Goal: Task Accomplishment & Management: Manage account settings

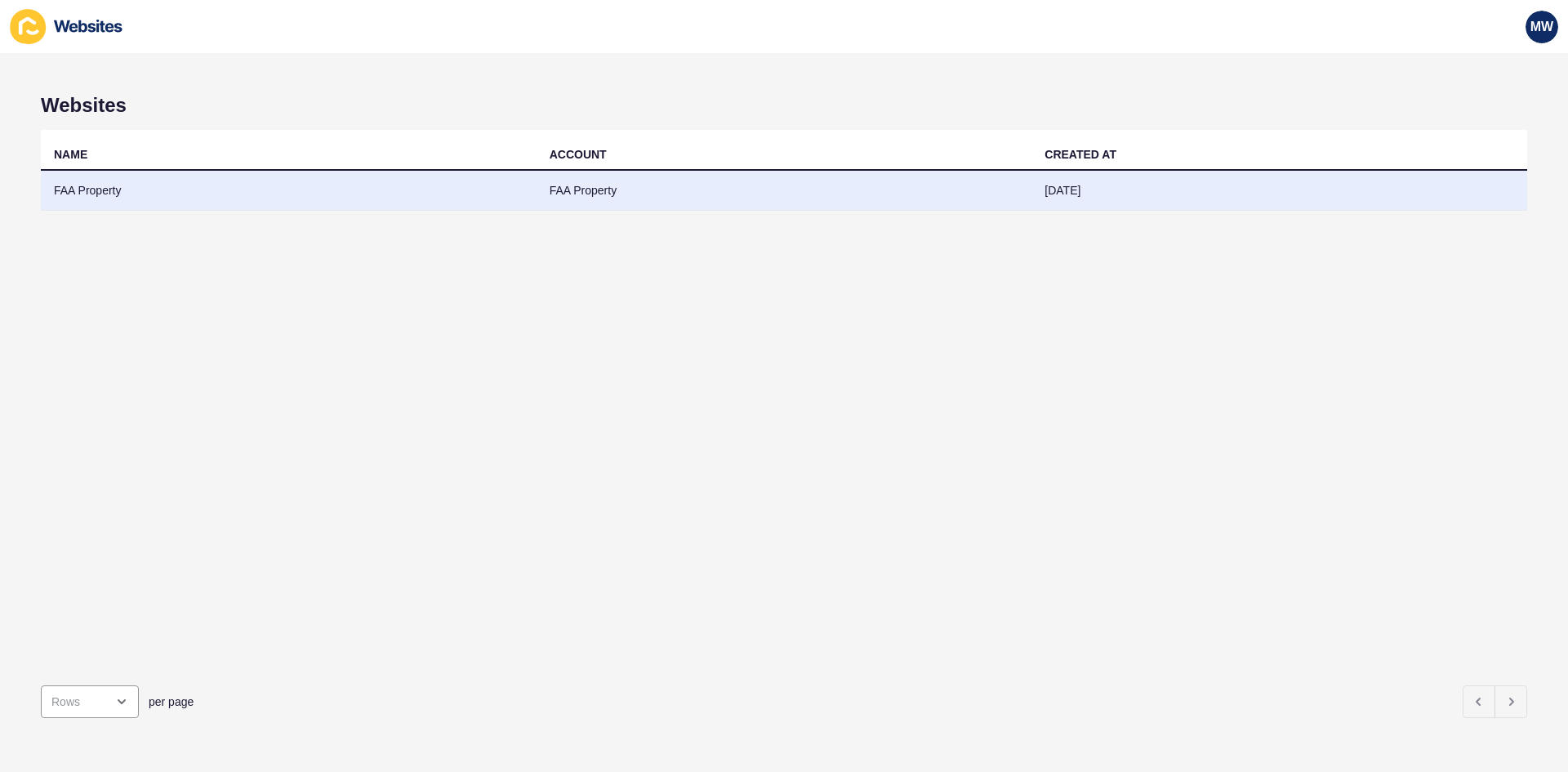
click at [114, 193] on td "FAA Property" at bounding box center [288, 191] width 496 height 40
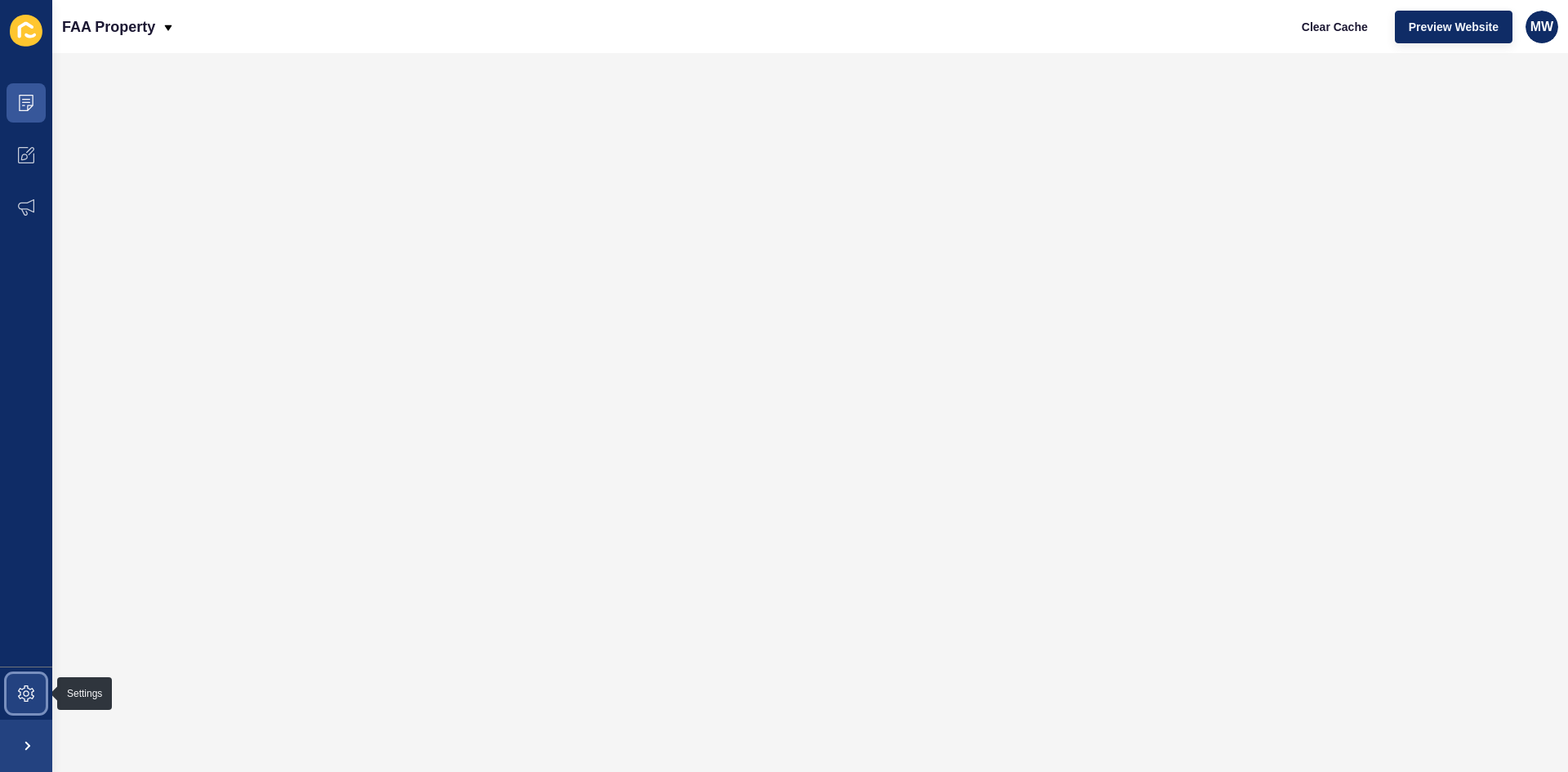
click at [24, 691] on icon at bounding box center [26, 694] width 17 height 17
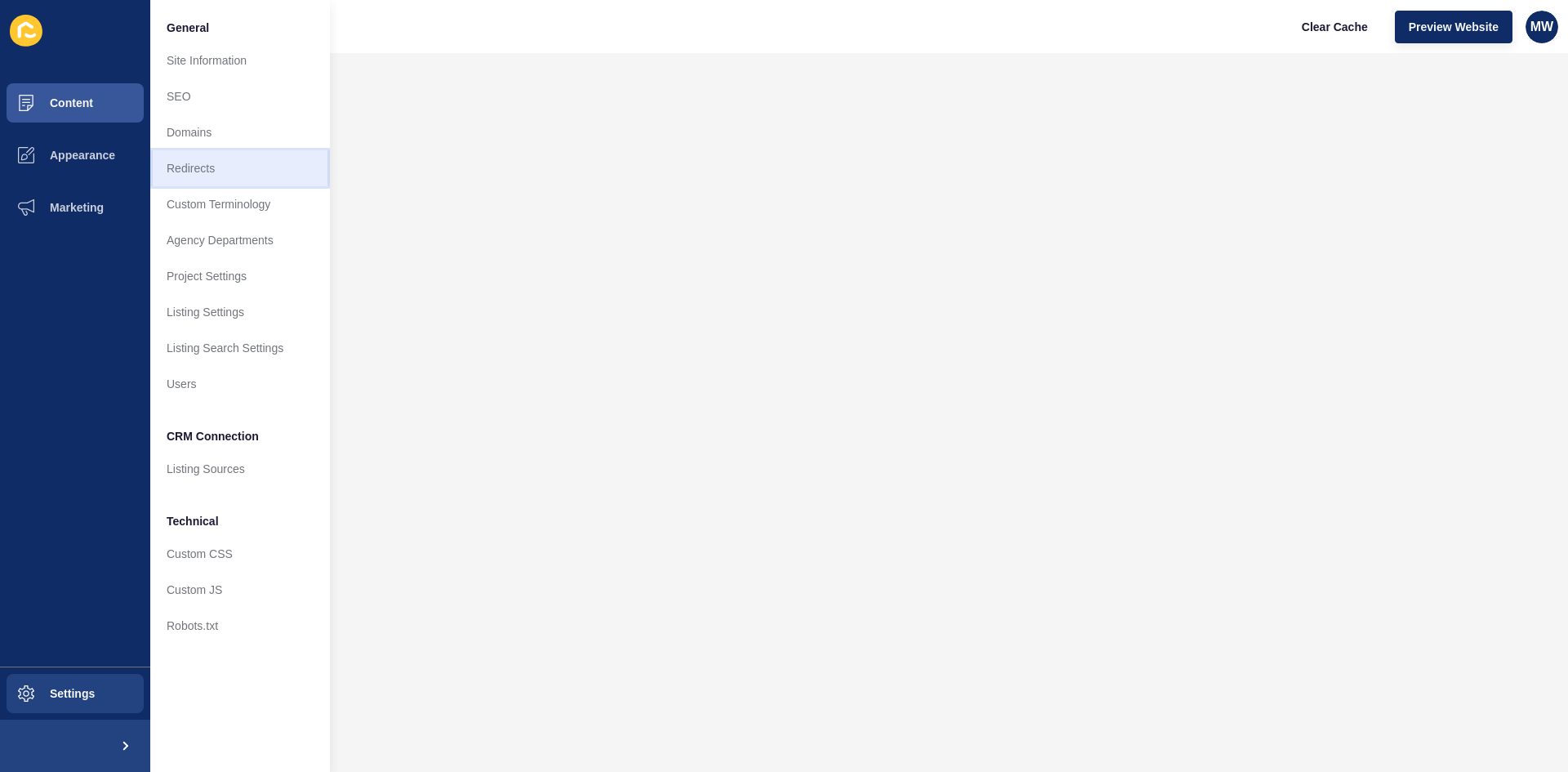
click at [228, 166] on link "Redirects" at bounding box center [240, 168] width 180 height 36
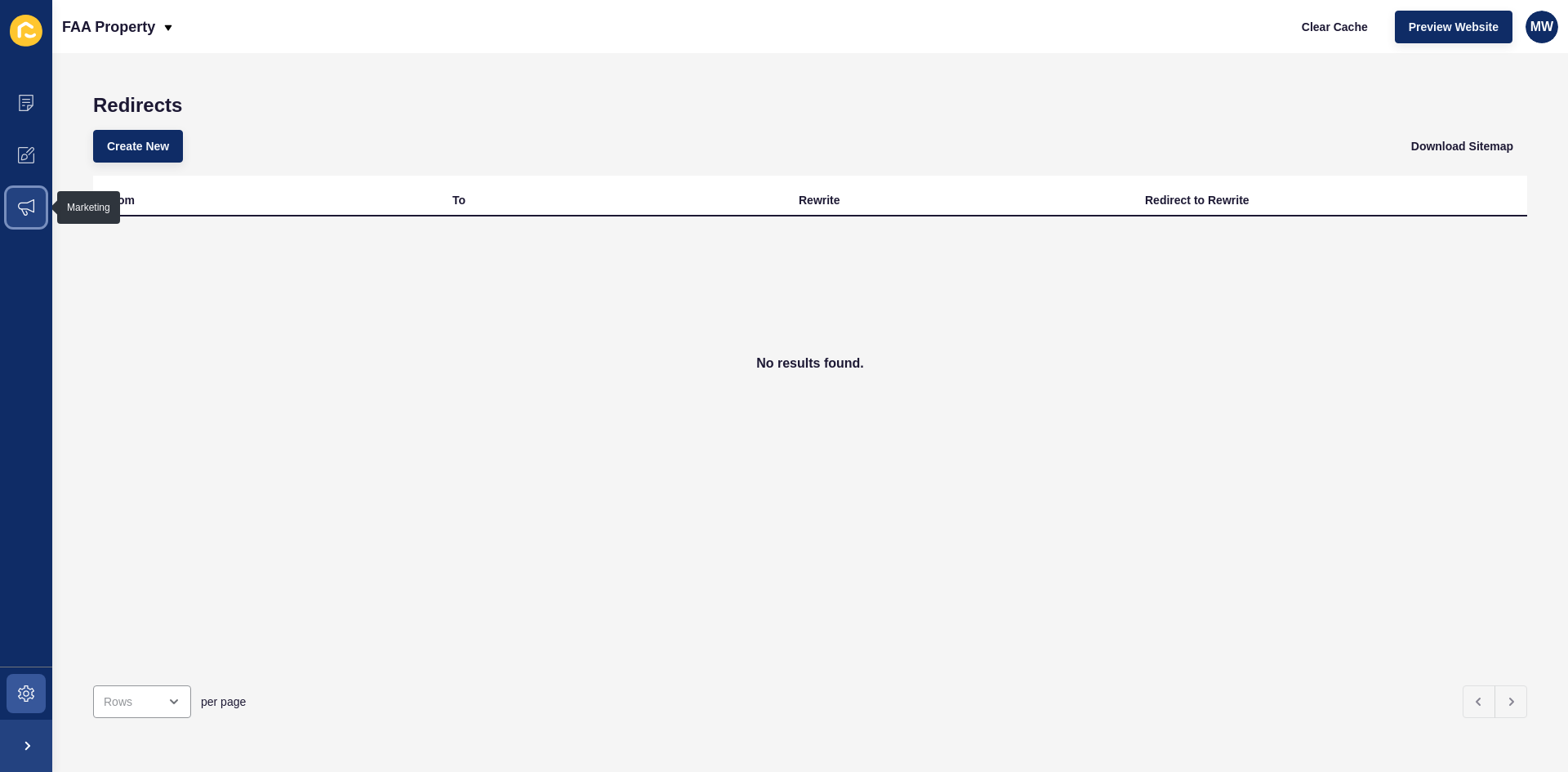
click at [24, 206] on icon at bounding box center [26, 207] width 17 height 17
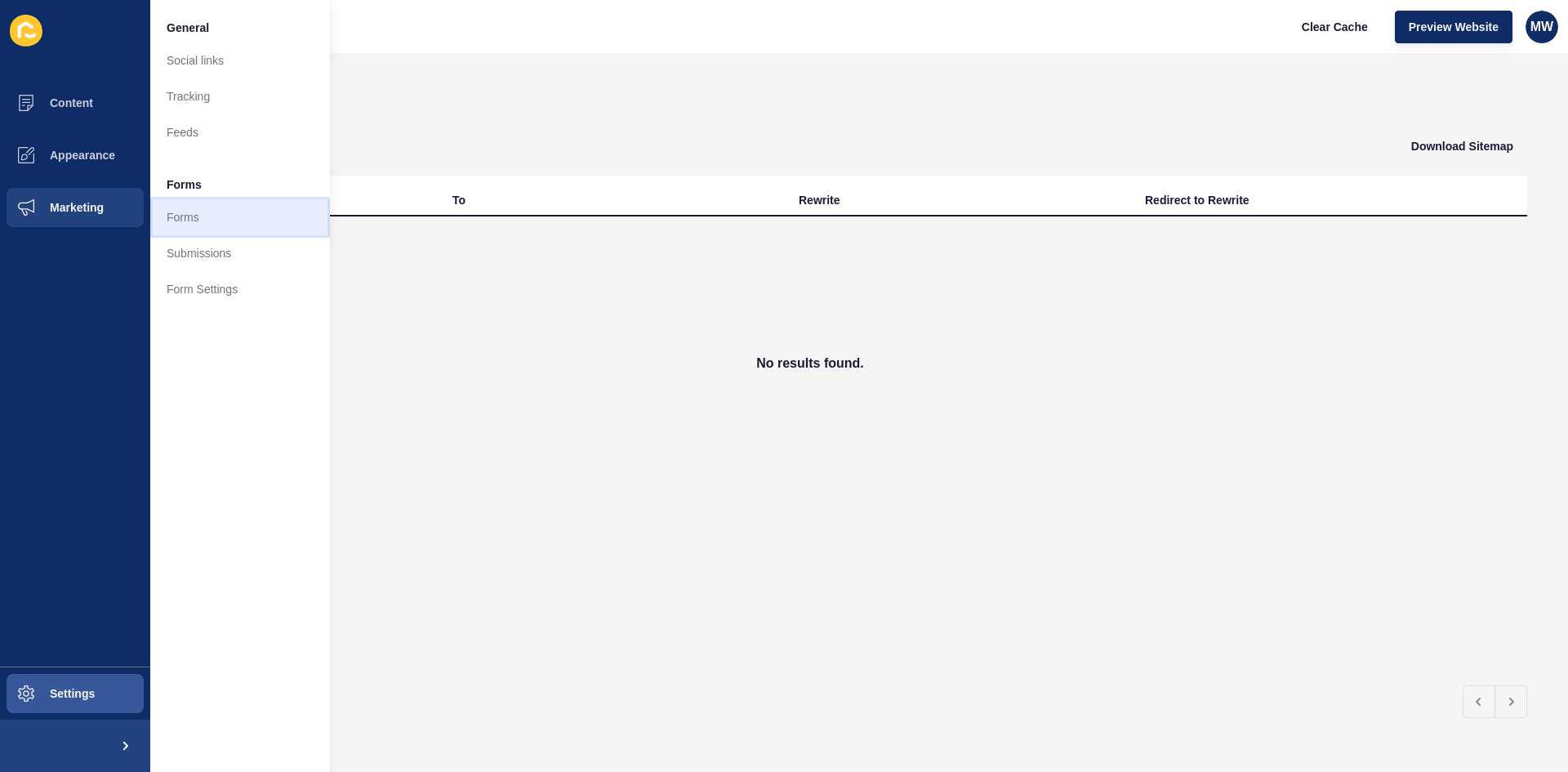
click at [240, 218] on link "Forms" at bounding box center [240, 217] width 180 height 36
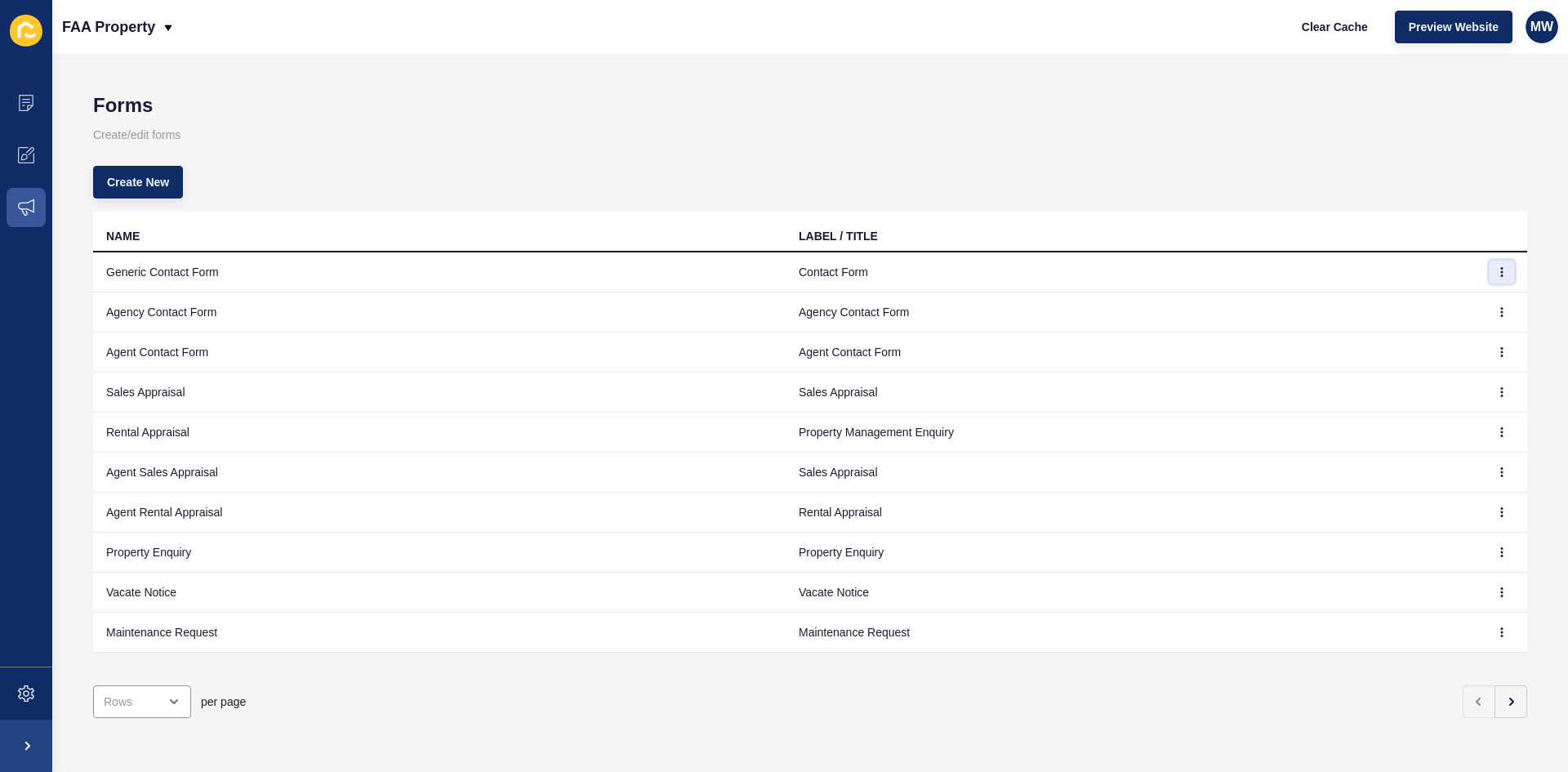
click at [1502, 272] on icon "button" at bounding box center [1502, 272] width 1 height 8
click at [1437, 302] on link "Edit" at bounding box center [1445, 305] width 115 height 36
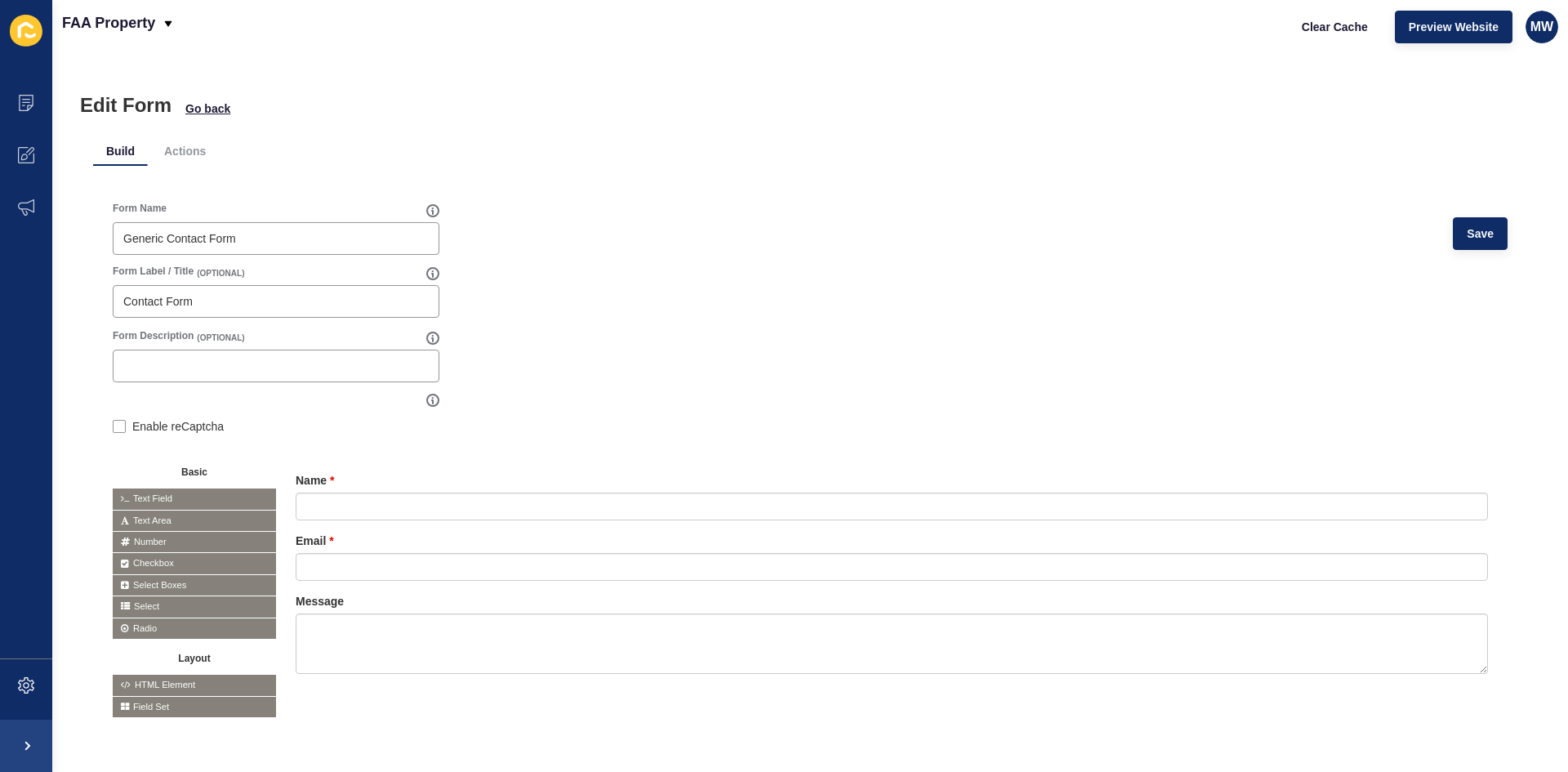
scroll to position [19, 0]
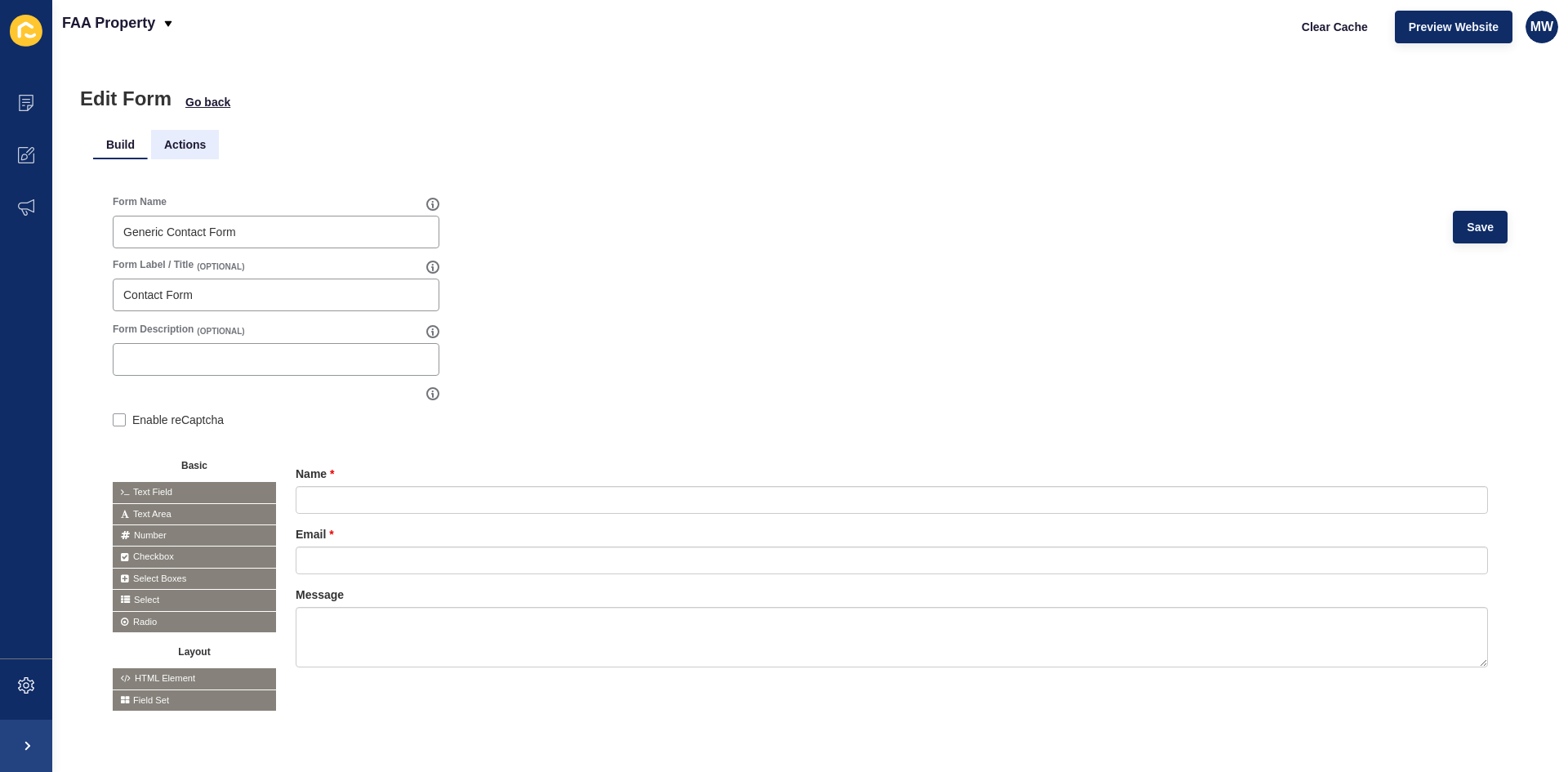
click at [194, 130] on li "Actions" at bounding box center [185, 145] width 68 height 30
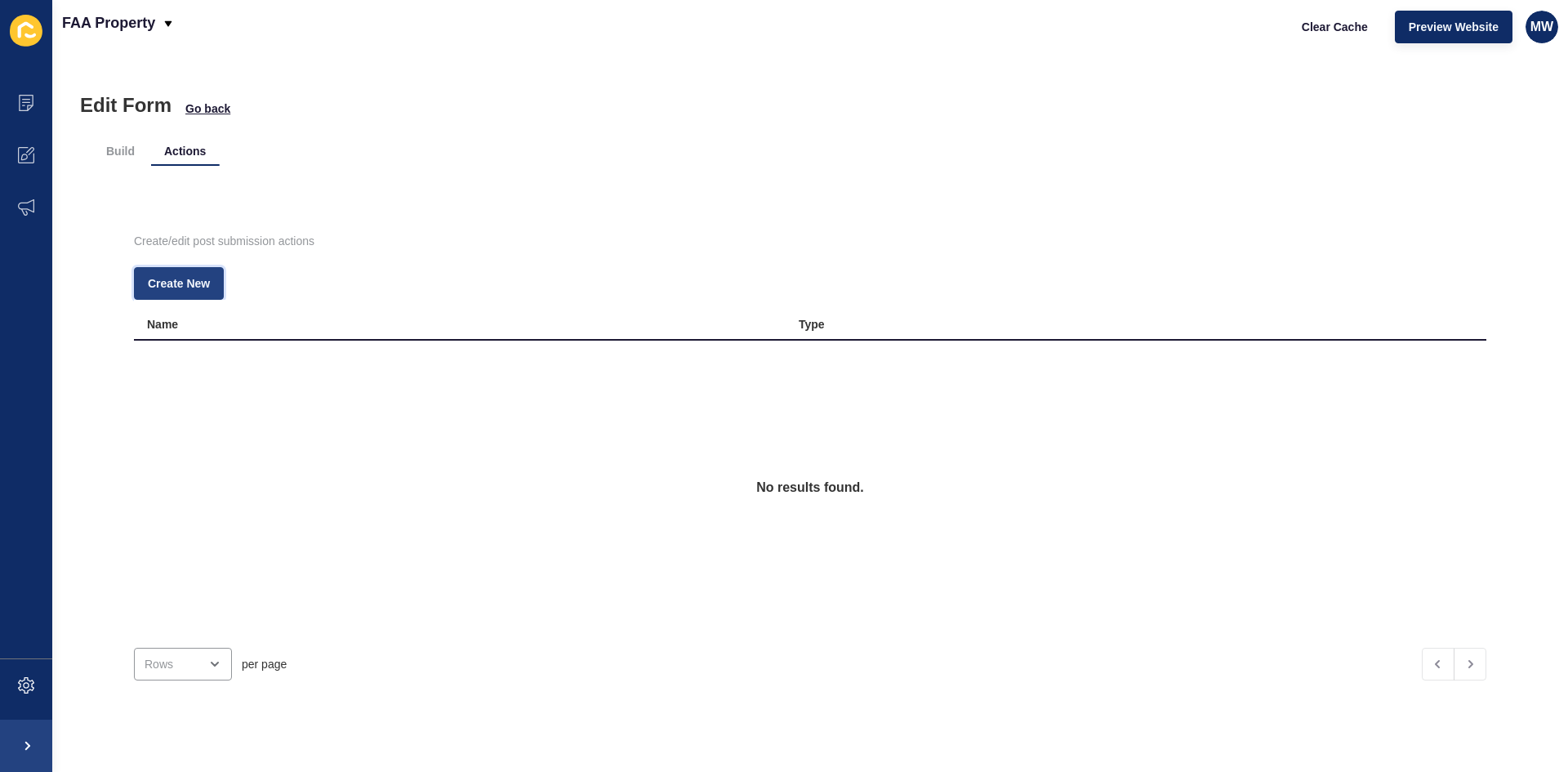
click at [190, 285] on span "Create New" at bounding box center [178, 283] width 62 height 17
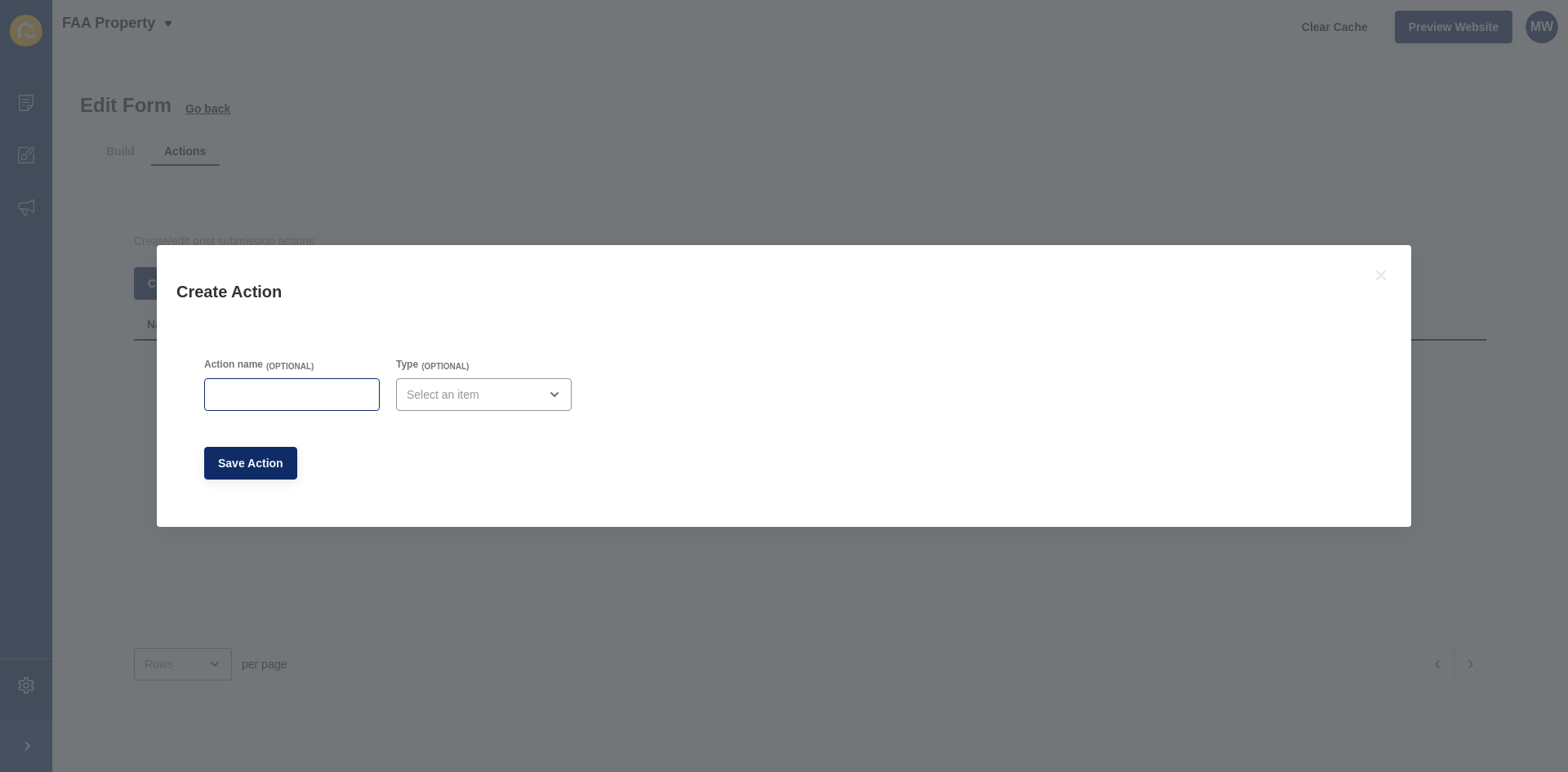
click at [311, 408] on div at bounding box center [291, 394] width 175 height 33
click at [481, 391] on div "open menu" at bounding box center [472, 394] width 132 height 17
click at [459, 458] on div "Redirect" at bounding box center [477, 471] width 171 height 36
type input "Redirect"
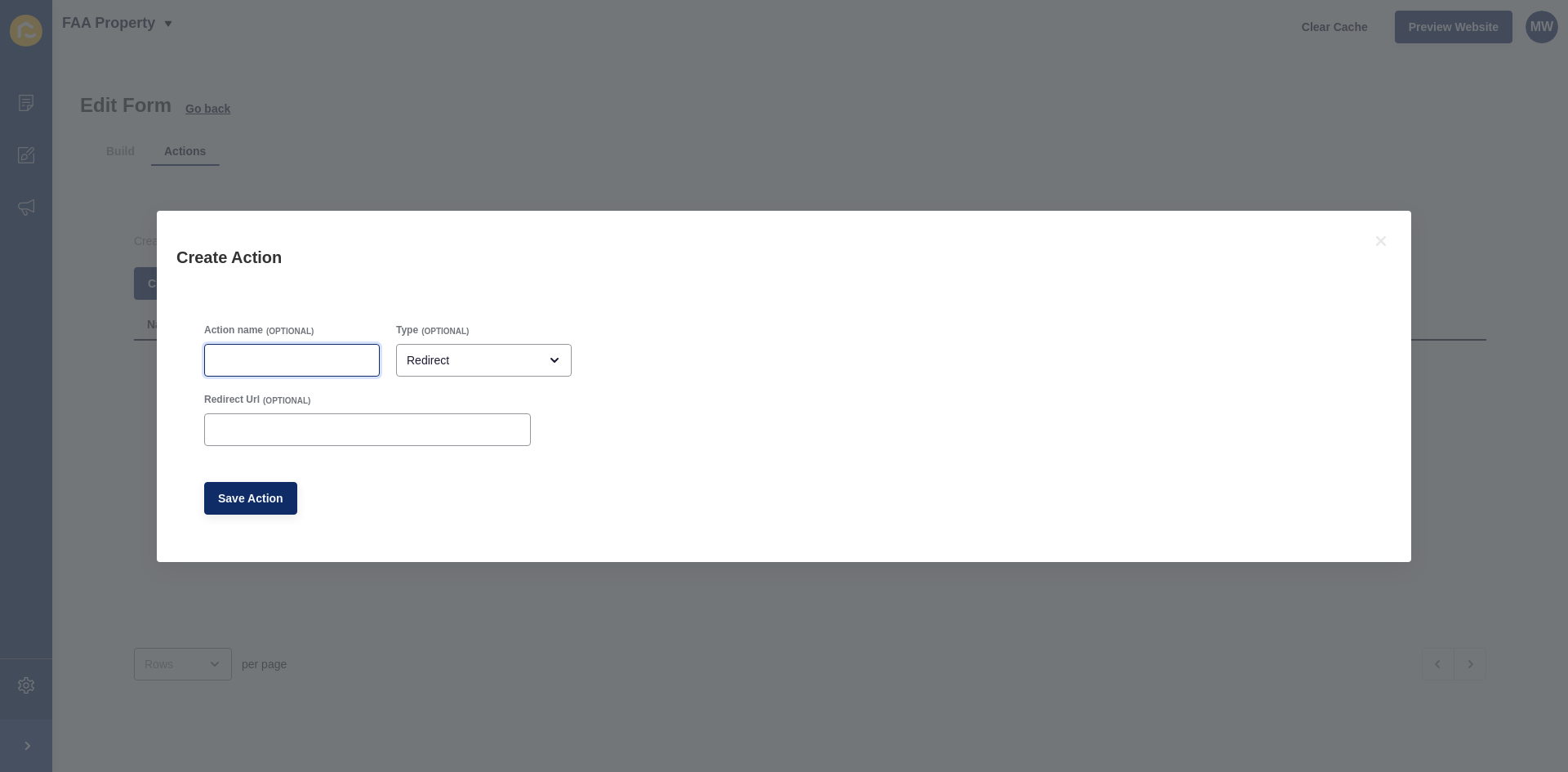
click at [278, 365] on input "Action name" at bounding box center [292, 360] width 154 height 17
type input "Rental Form redirect"
click at [289, 424] on input "Redirect Url" at bounding box center [367, 430] width 306 height 17
paste input "[URL][DOMAIN_NAME]"
type input "[URL][DOMAIN_NAME]"
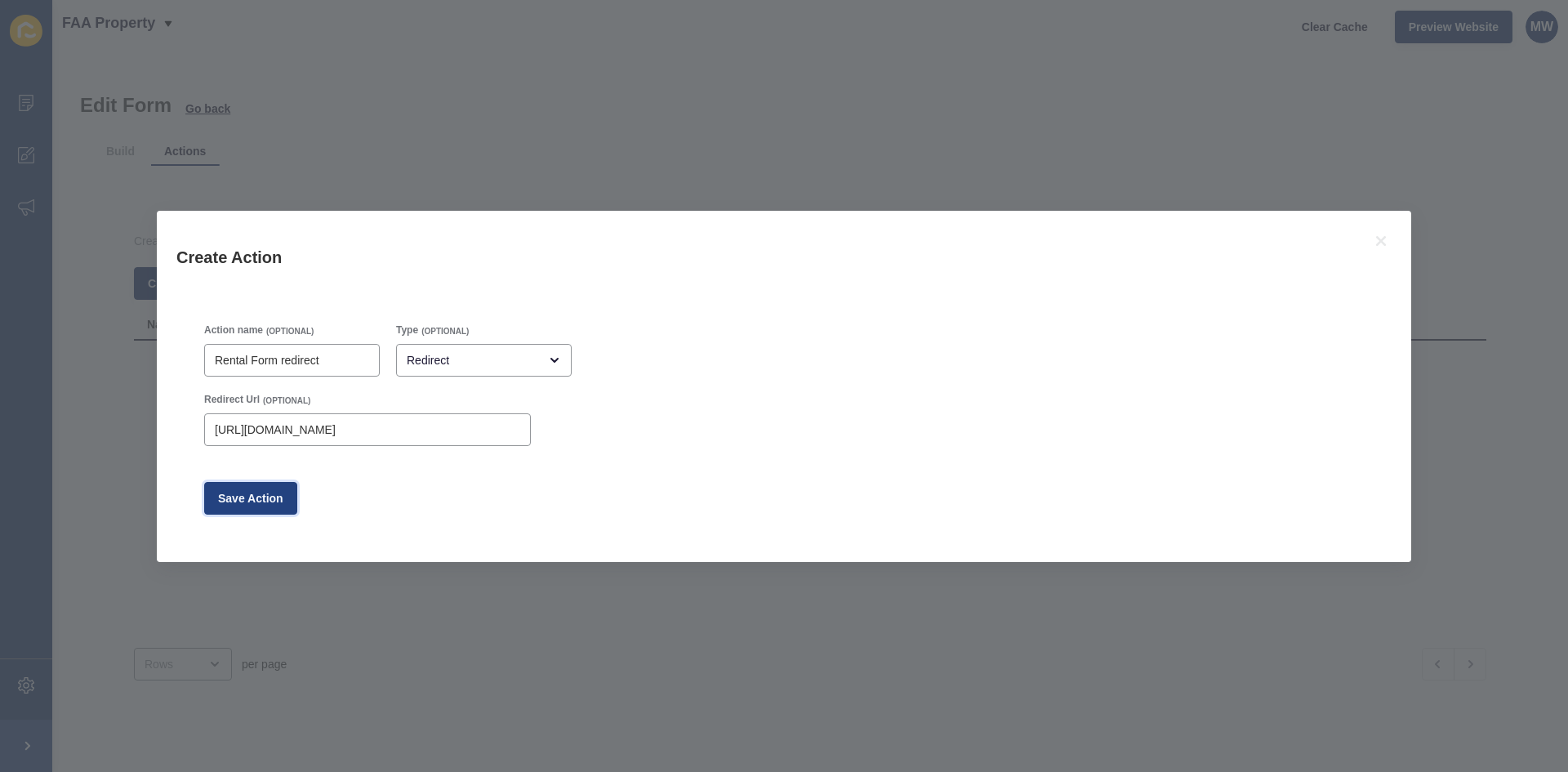
click at [264, 497] on span "Save Action" at bounding box center [250, 498] width 65 height 17
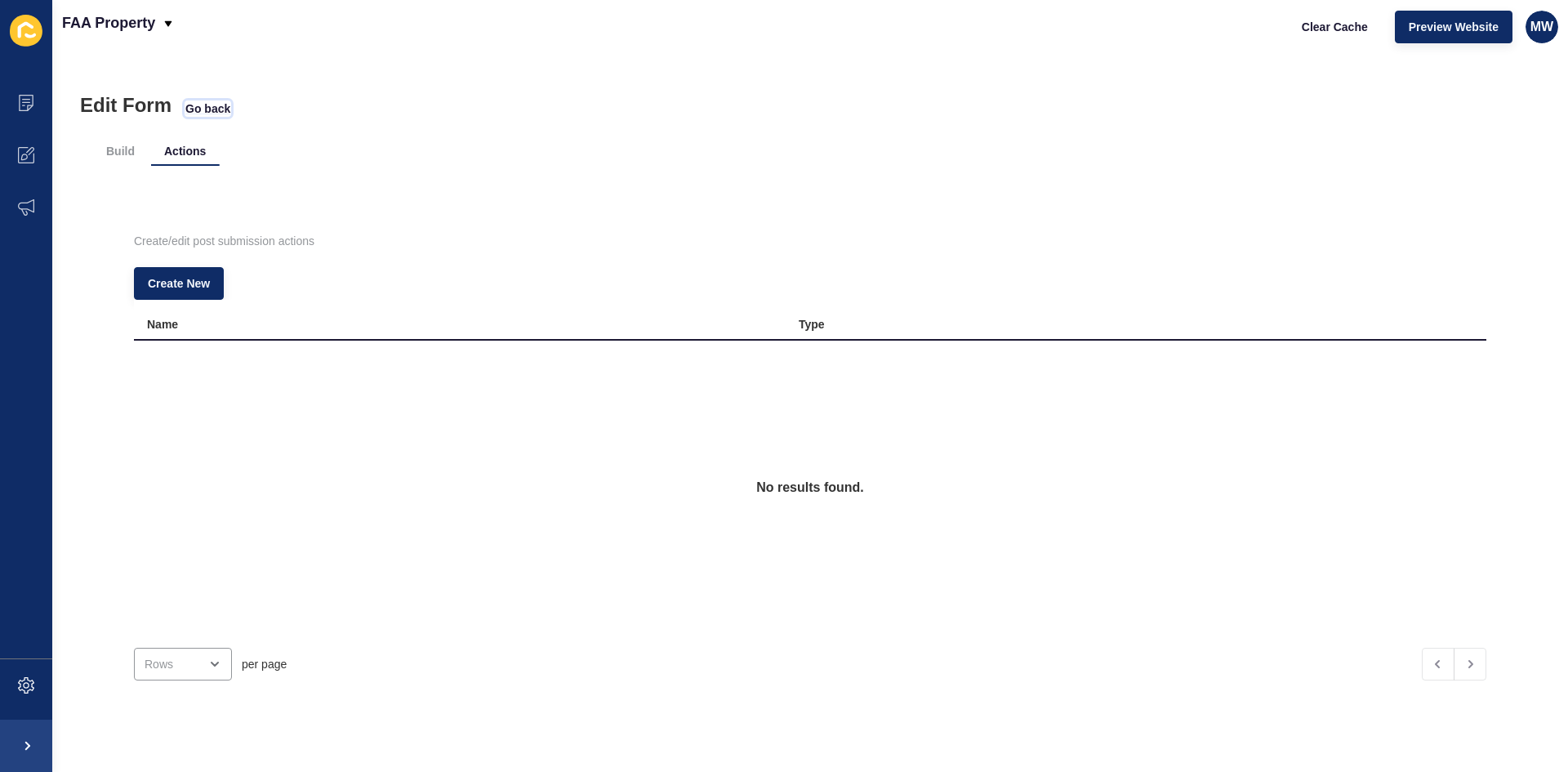
click at [212, 105] on span "Go back" at bounding box center [207, 109] width 45 height 17
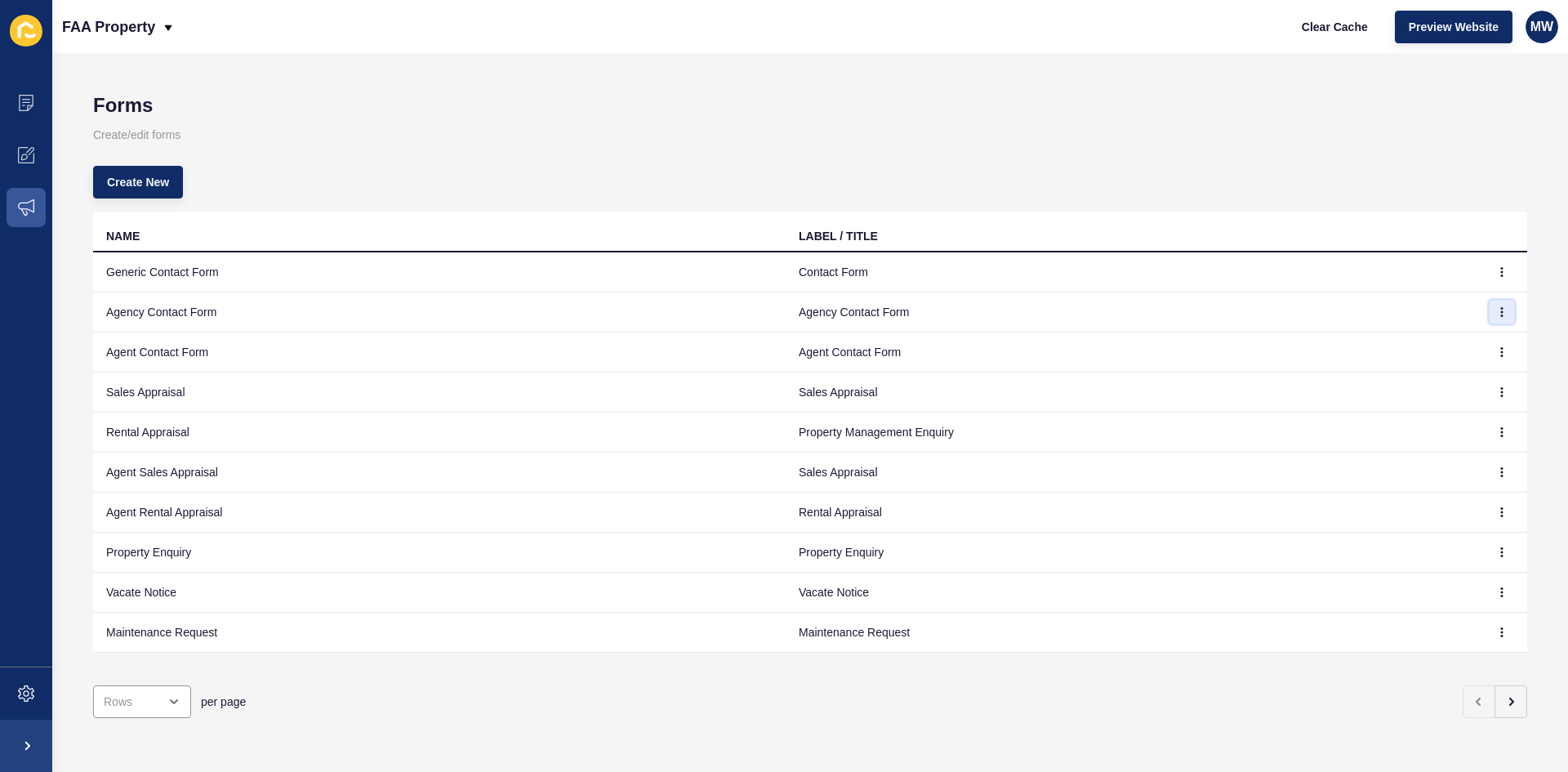
click at [1502, 312] on icon "button" at bounding box center [1502, 312] width 1 height 8
click at [1430, 342] on link "Edit" at bounding box center [1445, 344] width 115 height 36
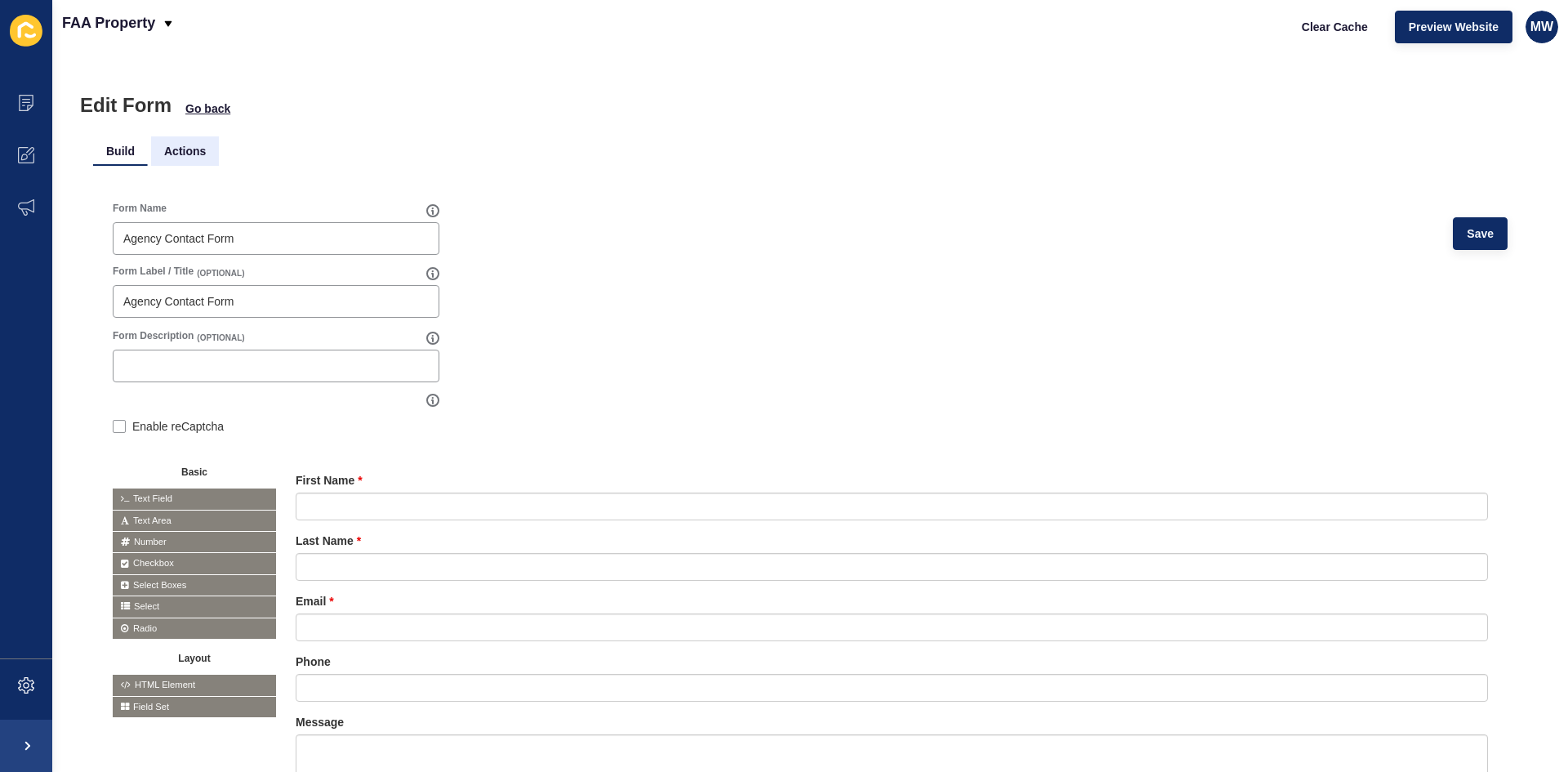
click at [180, 152] on li "Actions" at bounding box center [185, 151] width 68 height 30
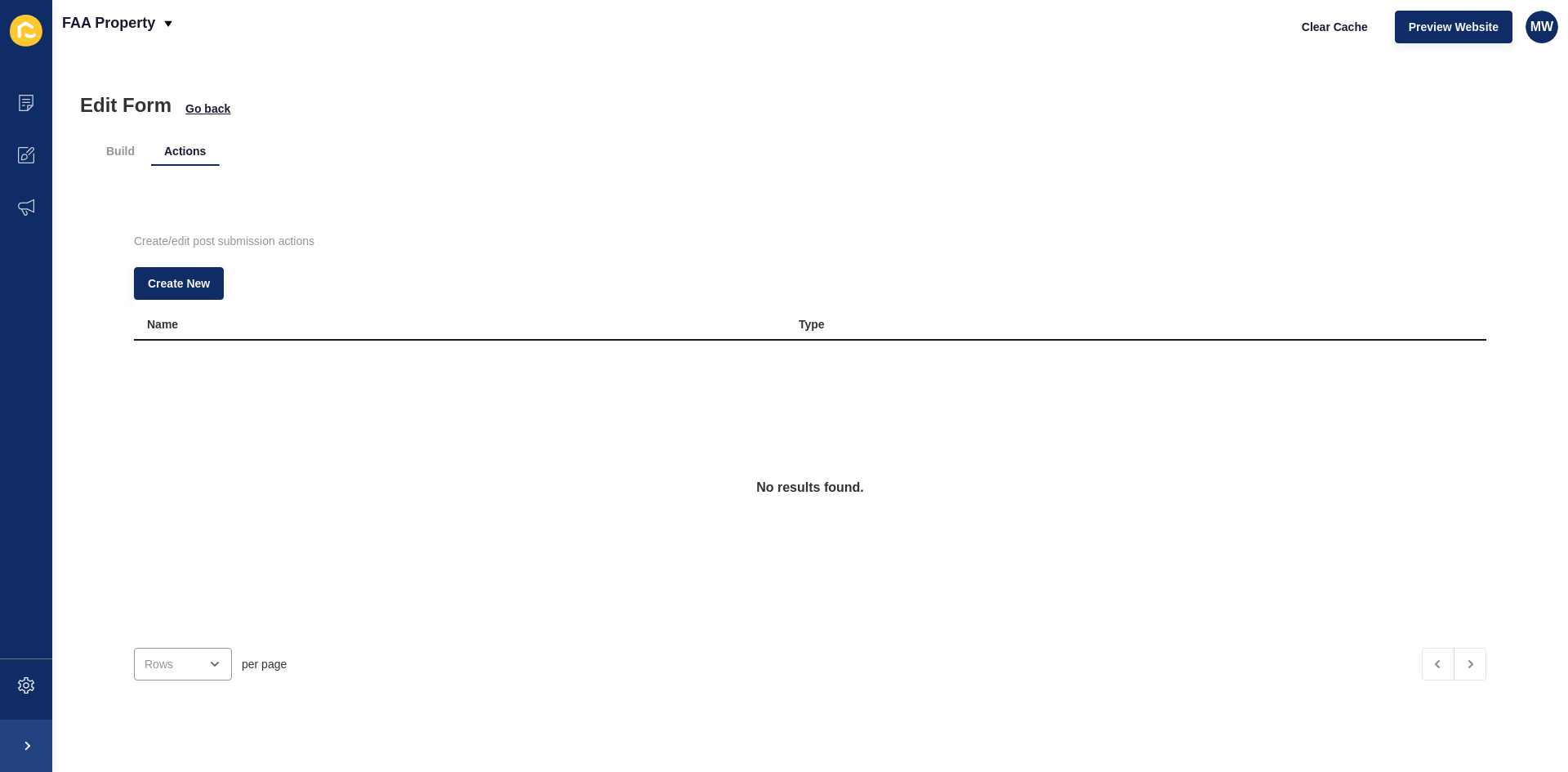
click at [169, 300] on th "Name" at bounding box center [459, 320] width 652 height 41
click at [180, 287] on span "Create New" at bounding box center [178, 283] width 62 height 17
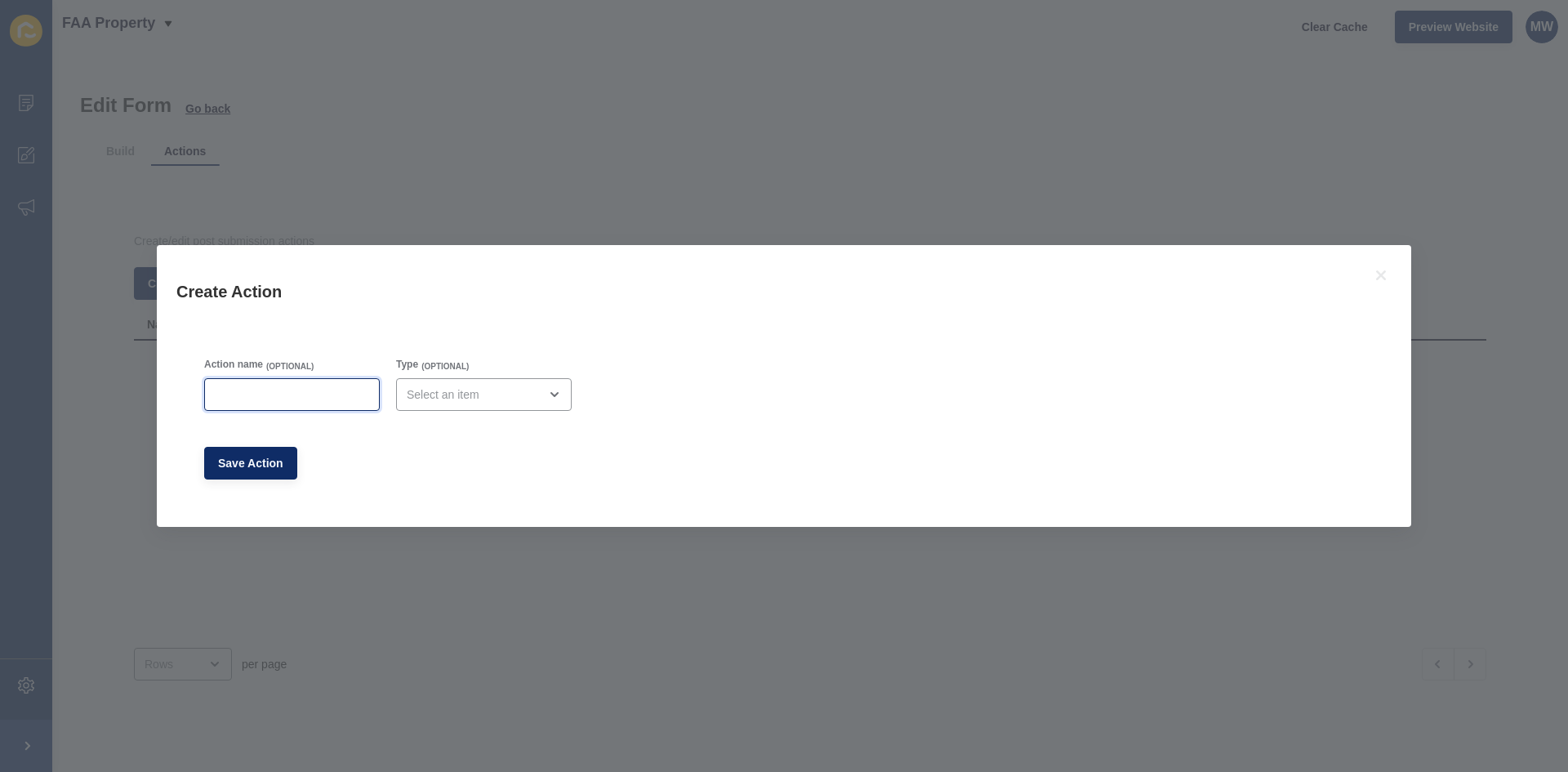
click at [291, 391] on input "Action name" at bounding box center [292, 394] width 154 height 17
type input "Agency form redirect"
click at [471, 393] on div "open menu" at bounding box center [472, 394] width 132 height 17
click at [444, 471] on span "Redirect" at bounding box center [477, 471] width 145 height 17
type input "Redirect"
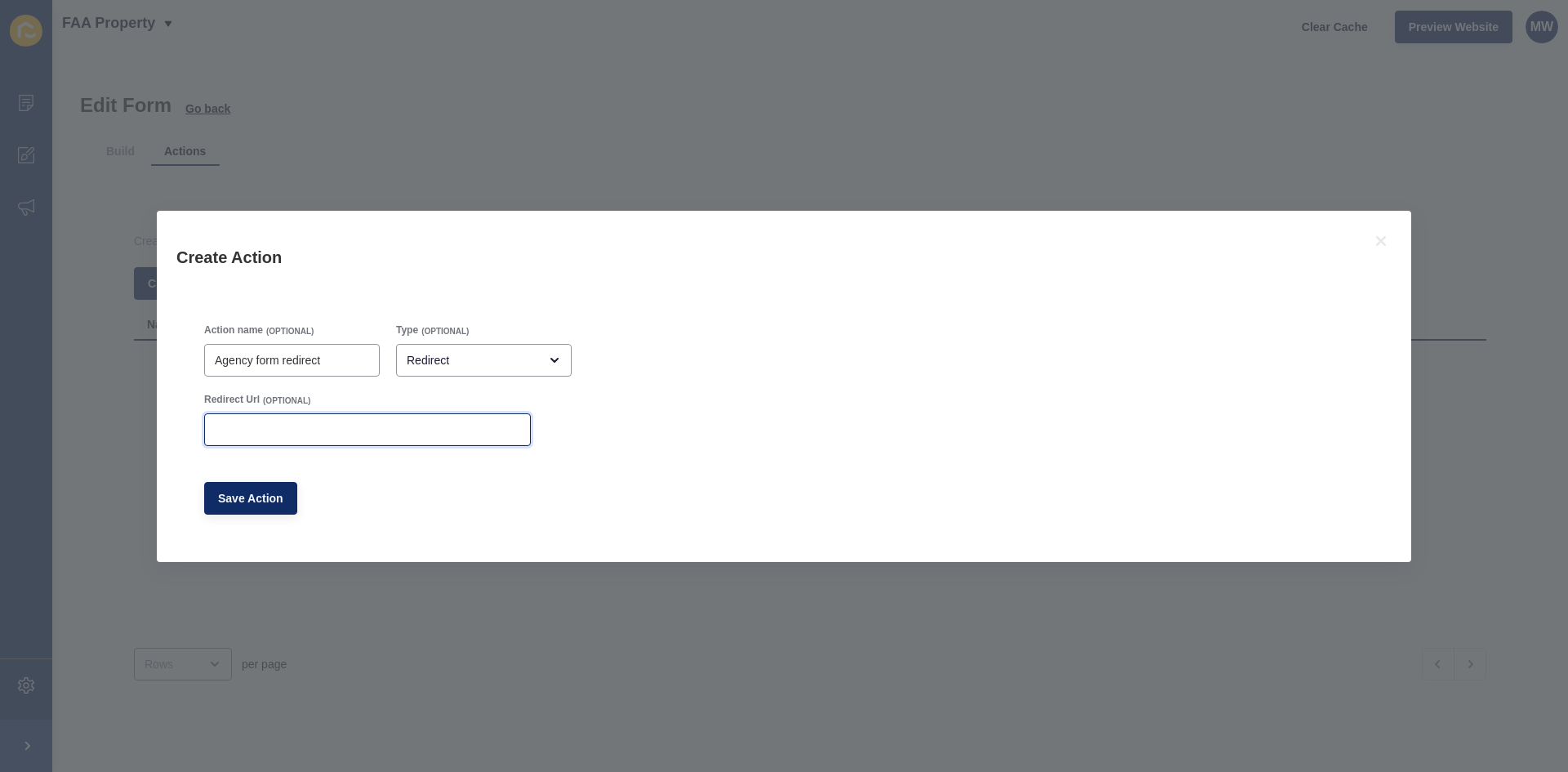
click at [308, 429] on input "Redirect Url" at bounding box center [367, 430] width 306 height 17
paste input "[URL][DOMAIN_NAME]"
type input "[URL][DOMAIN_NAME]"
click at [262, 495] on span "Save Action" at bounding box center [250, 498] width 65 height 17
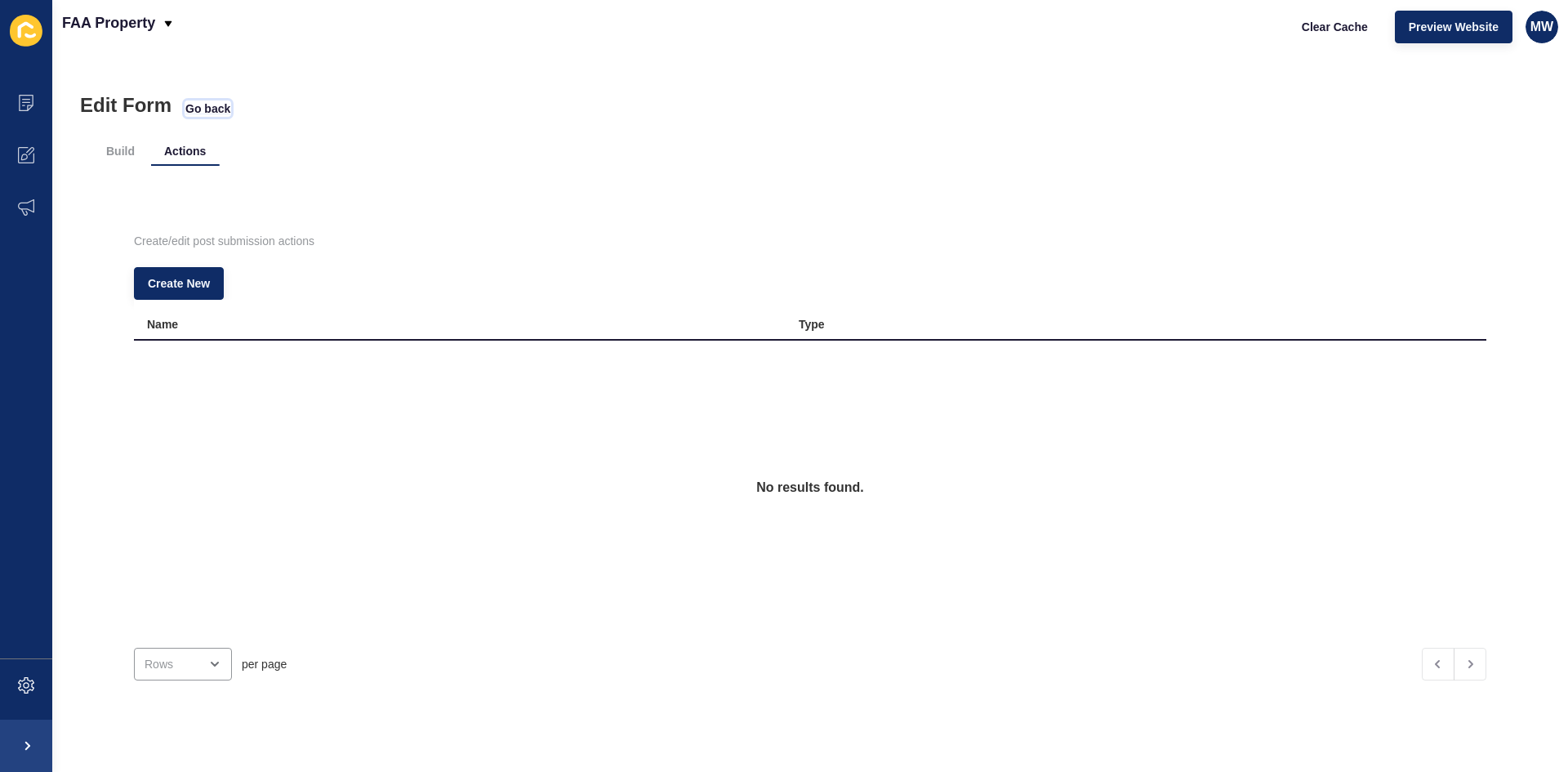
click at [214, 113] on span "Go back" at bounding box center [207, 109] width 45 height 17
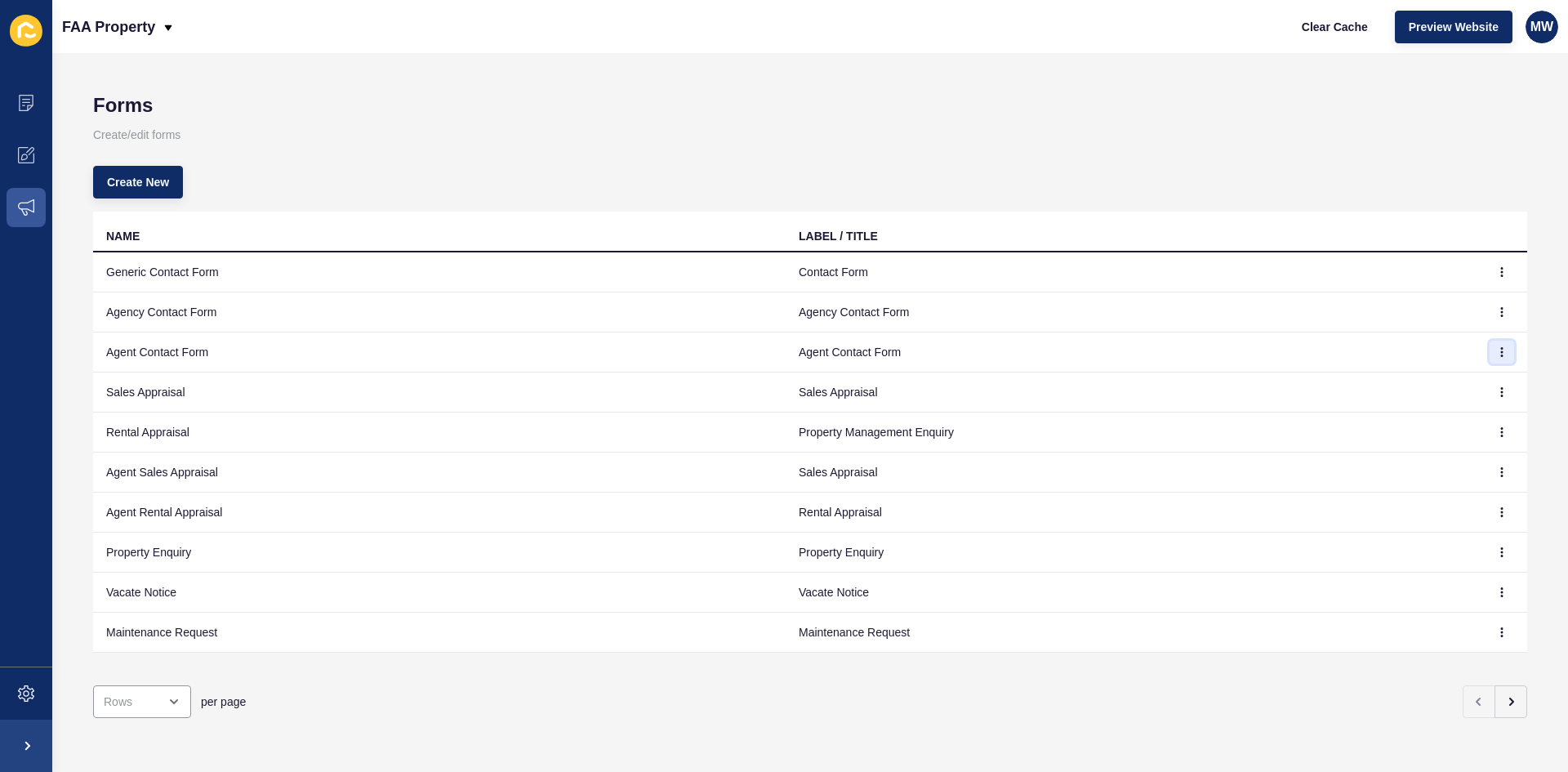
click at [1490, 344] on button "button" at bounding box center [1502, 351] width 25 height 23
click at [1434, 391] on link "Edit" at bounding box center [1445, 385] width 115 height 36
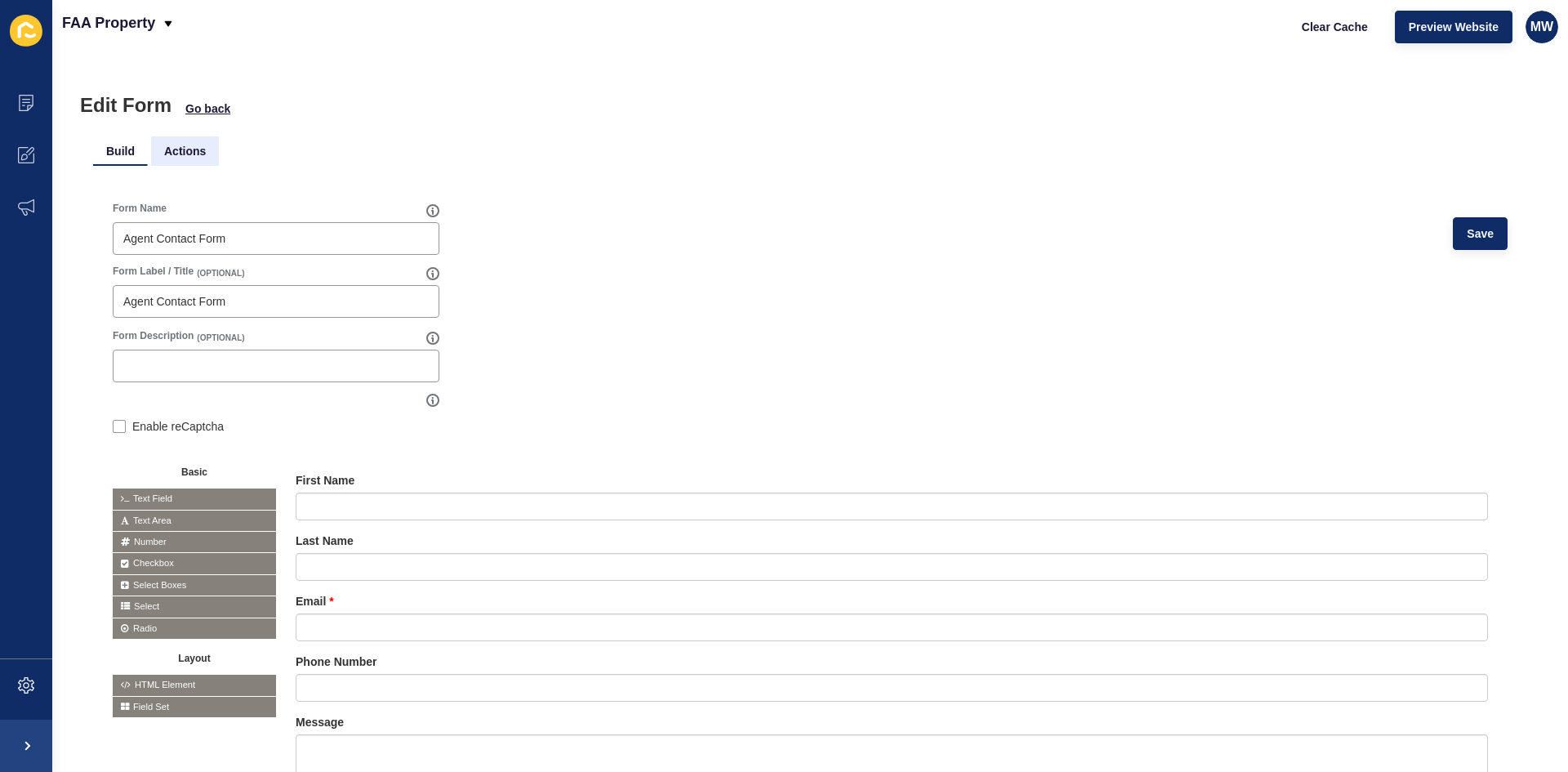
click at [185, 153] on li "Actions" at bounding box center [185, 151] width 68 height 30
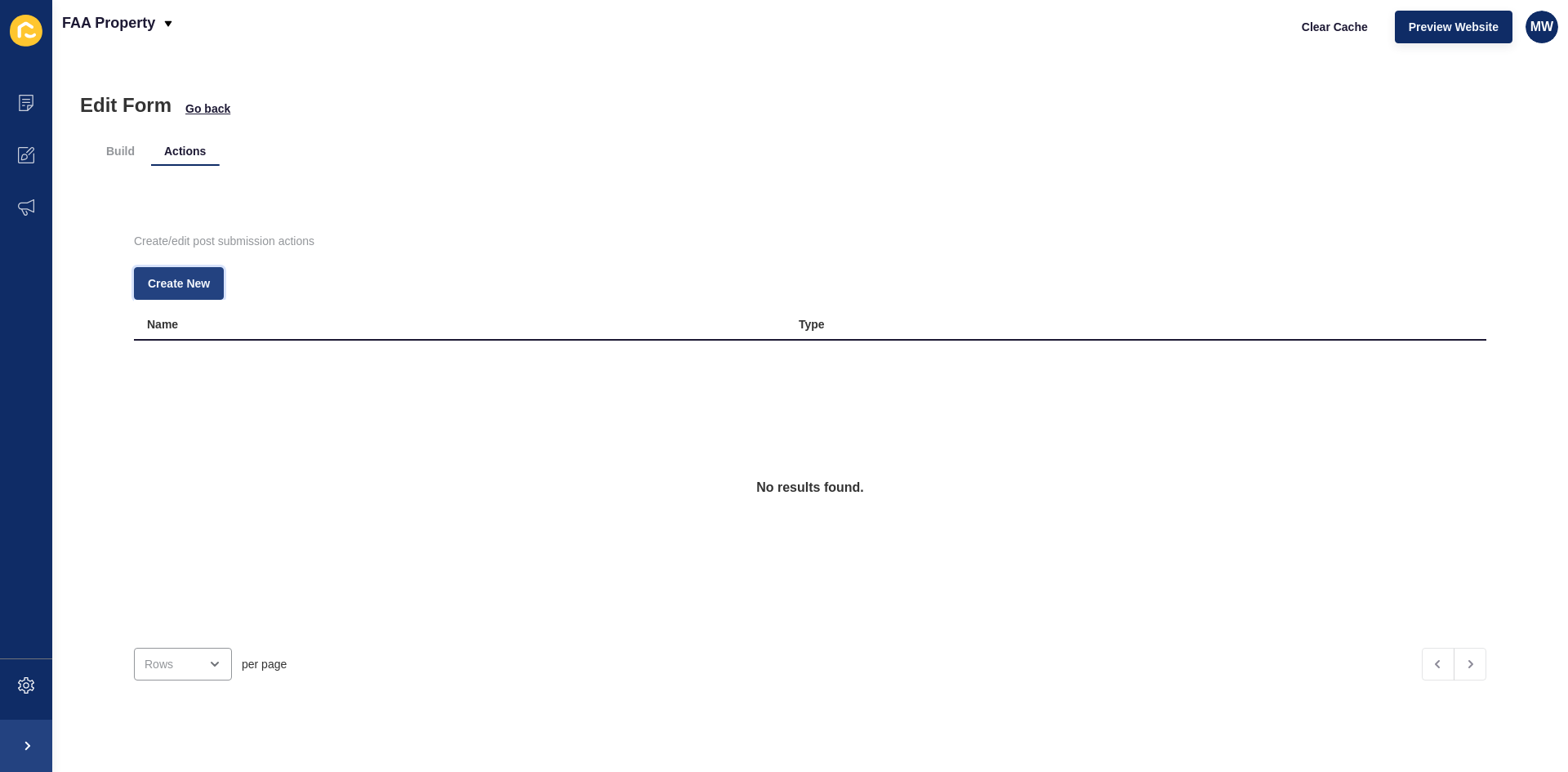
click at [185, 281] on span "Create New" at bounding box center [178, 283] width 62 height 17
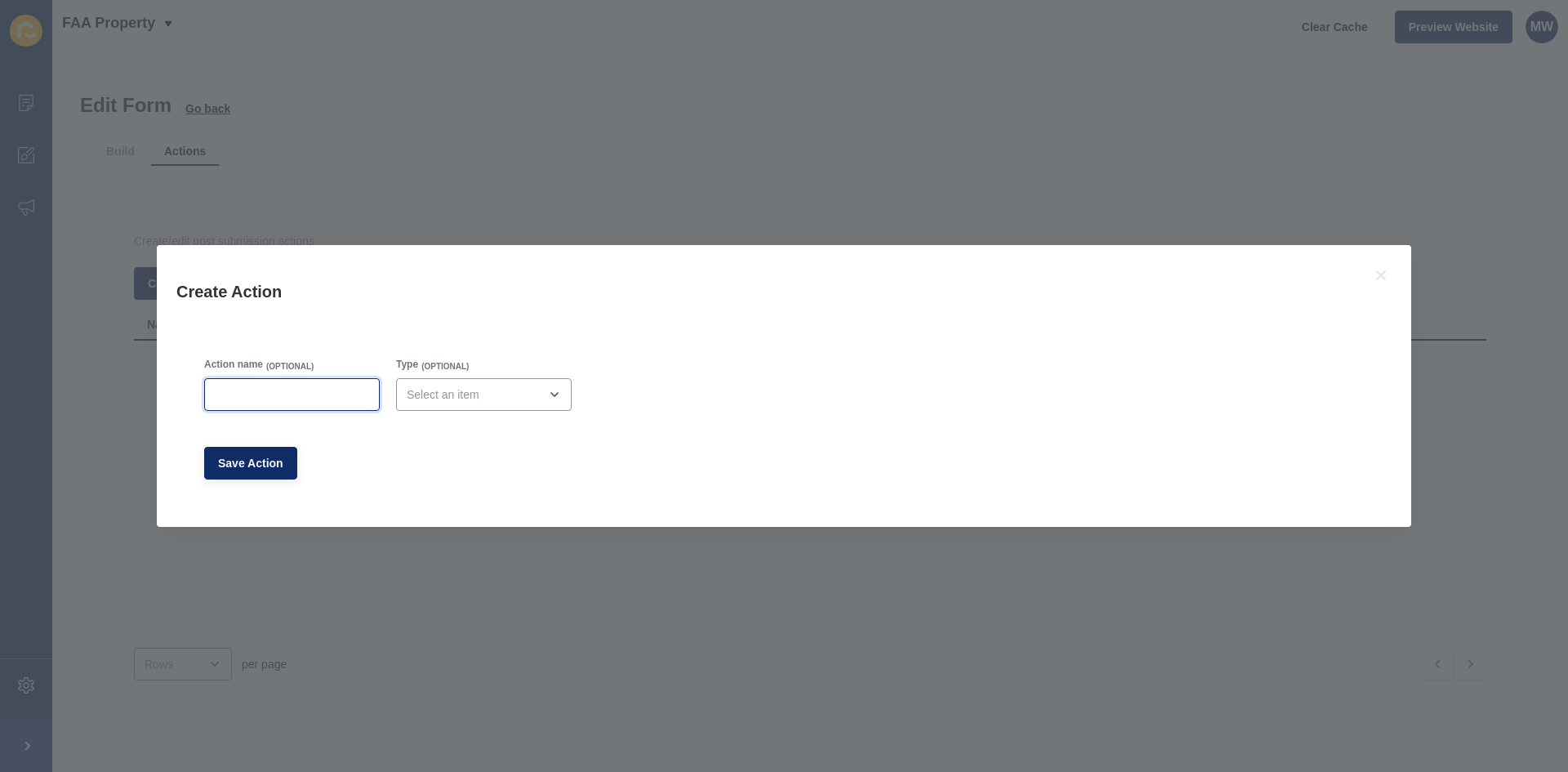
click at [261, 391] on input "Action name" at bounding box center [292, 394] width 154 height 17
click at [367, 180] on div "Create Action Action name (OPTIONAL) Type (OPTIONAL) Save Action" at bounding box center [784, 386] width 1568 height 772
click at [717, 238] on div "Create Action Action name (OPTIONAL) Type (OPTIONAL) Save Action" at bounding box center [784, 386] width 1568 height 772
click at [35, 337] on div "Create Action Action name (OPTIONAL) Type (OPTIONAL) Save Action" at bounding box center [784, 386] width 1568 height 772
click at [392, 227] on div "Create Action Action name (OPTIONAL) Type (OPTIONAL) Save Action" at bounding box center [784, 386] width 1568 height 772
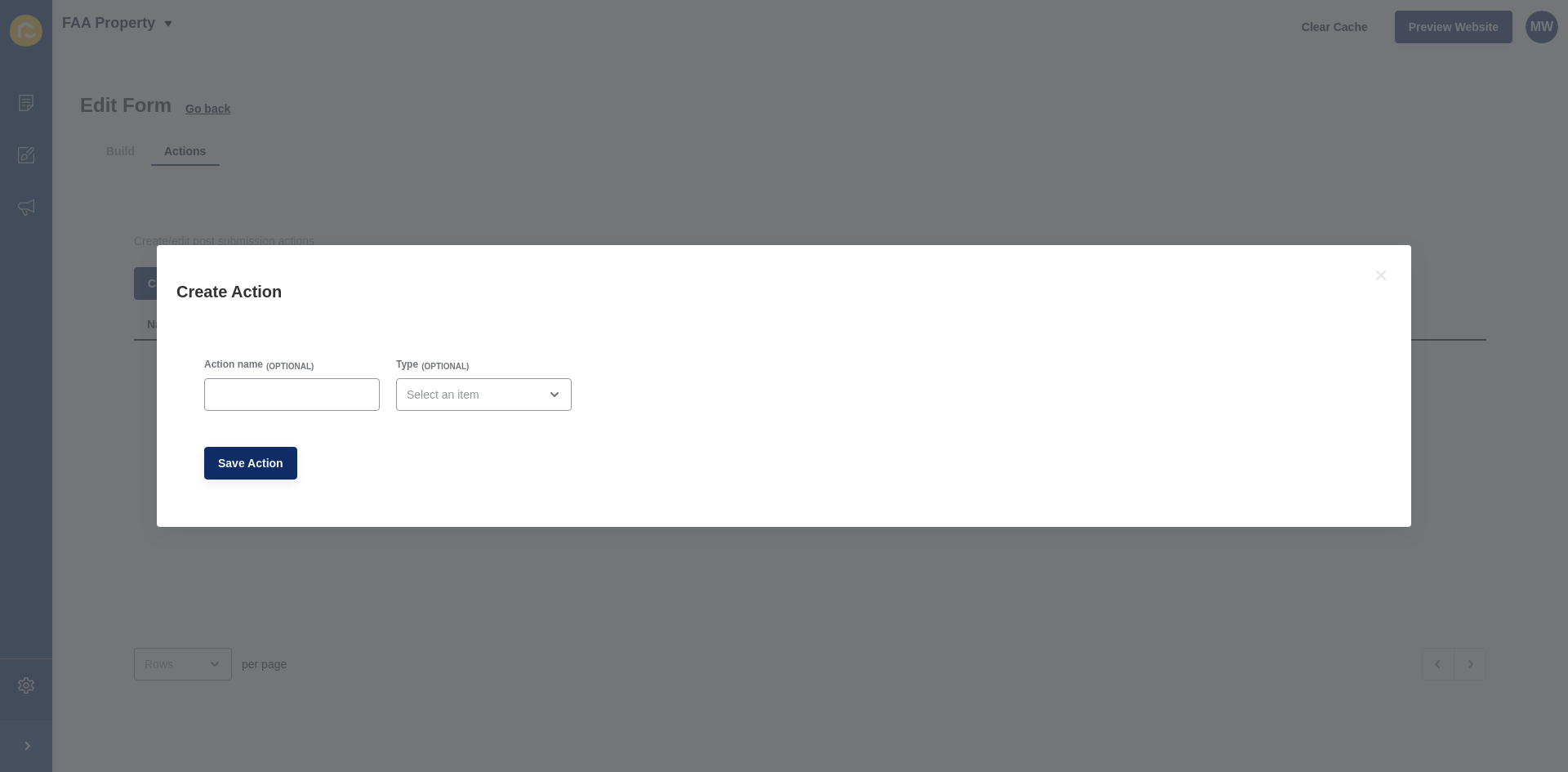
click at [225, 152] on div "Create Action Action name (OPTIONAL) Type (OPTIONAL) Save Action" at bounding box center [784, 386] width 1568 height 772
click at [218, 108] on div "Create Action Action name (OPTIONAL) Type (OPTIONAL) Save Action" at bounding box center [784, 386] width 1568 height 772
